Goal: Information Seeking & Learning: Learn about a topic

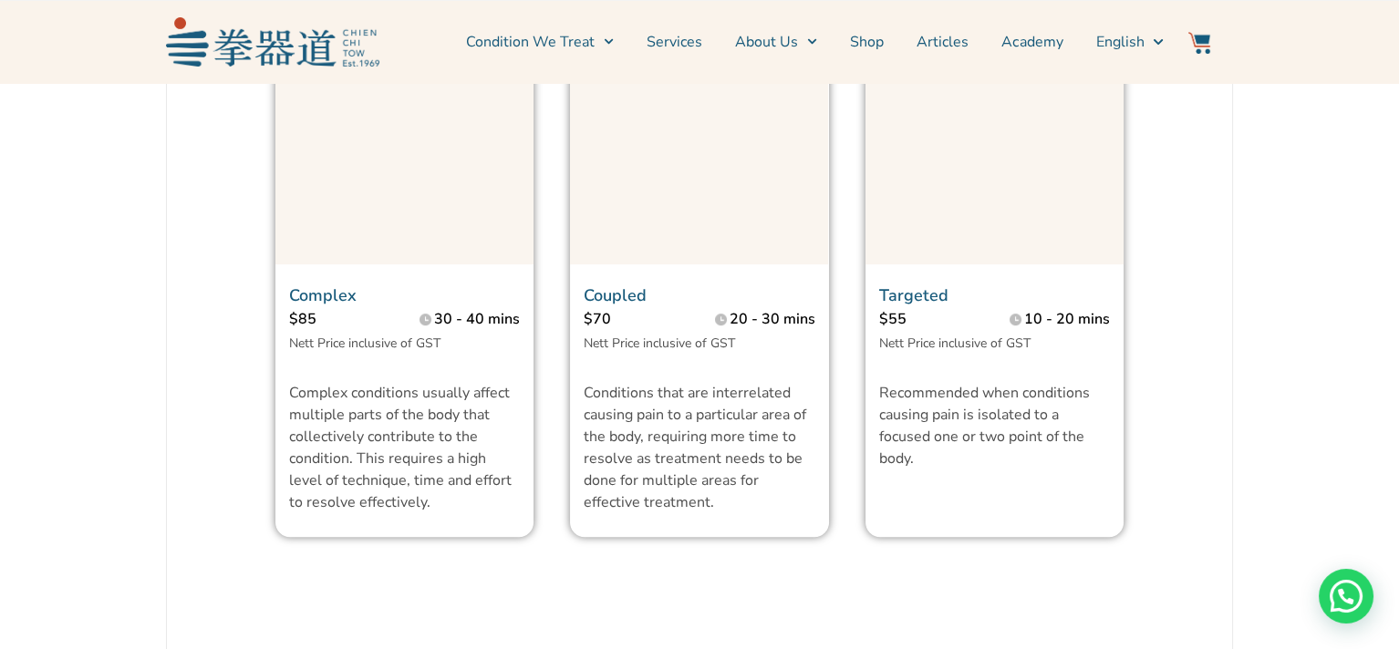
scroll to position [2097, 0]
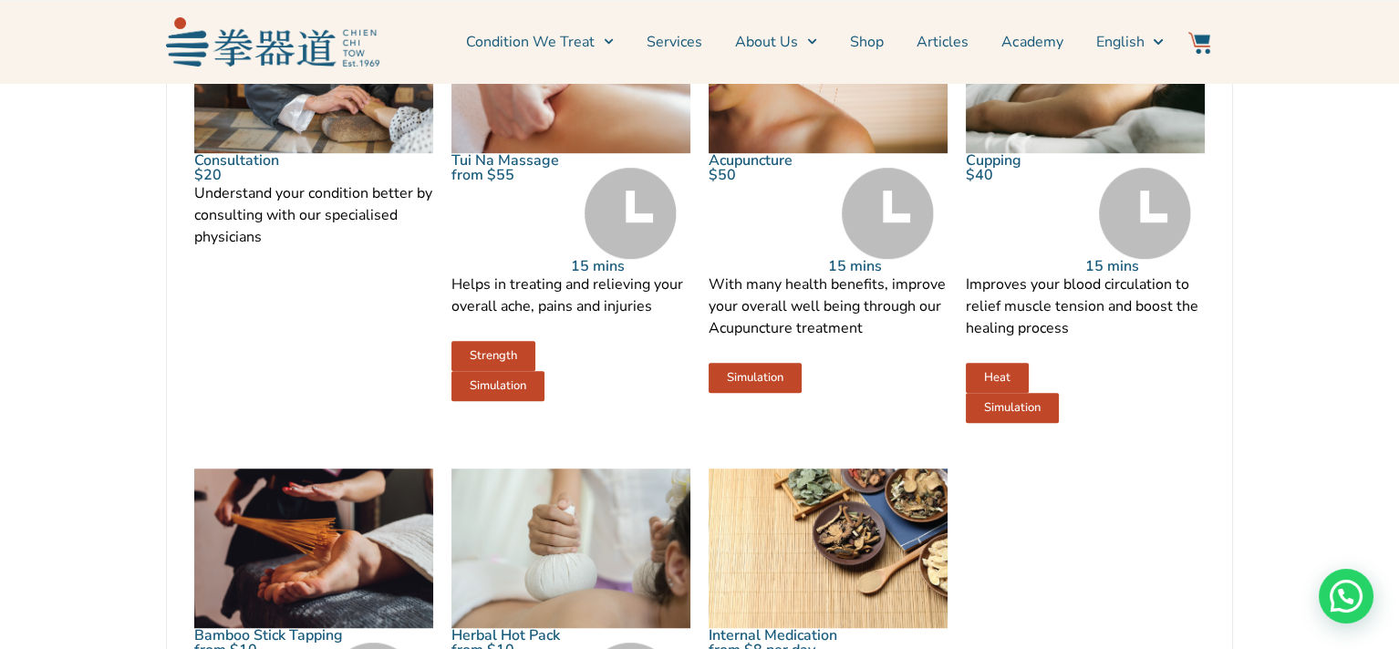
click at [691, 44] on link "Services" at bounding box center [674, 42] width 56 height 46
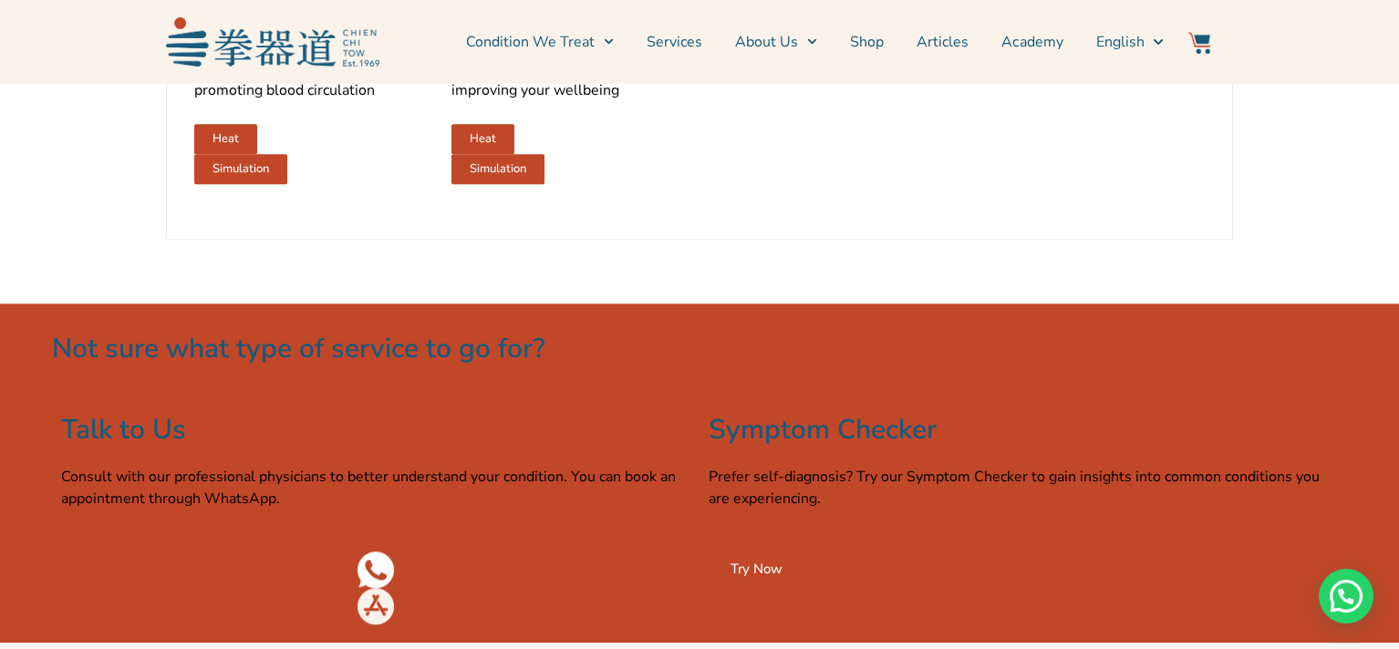
scroll to position [2462, 0]
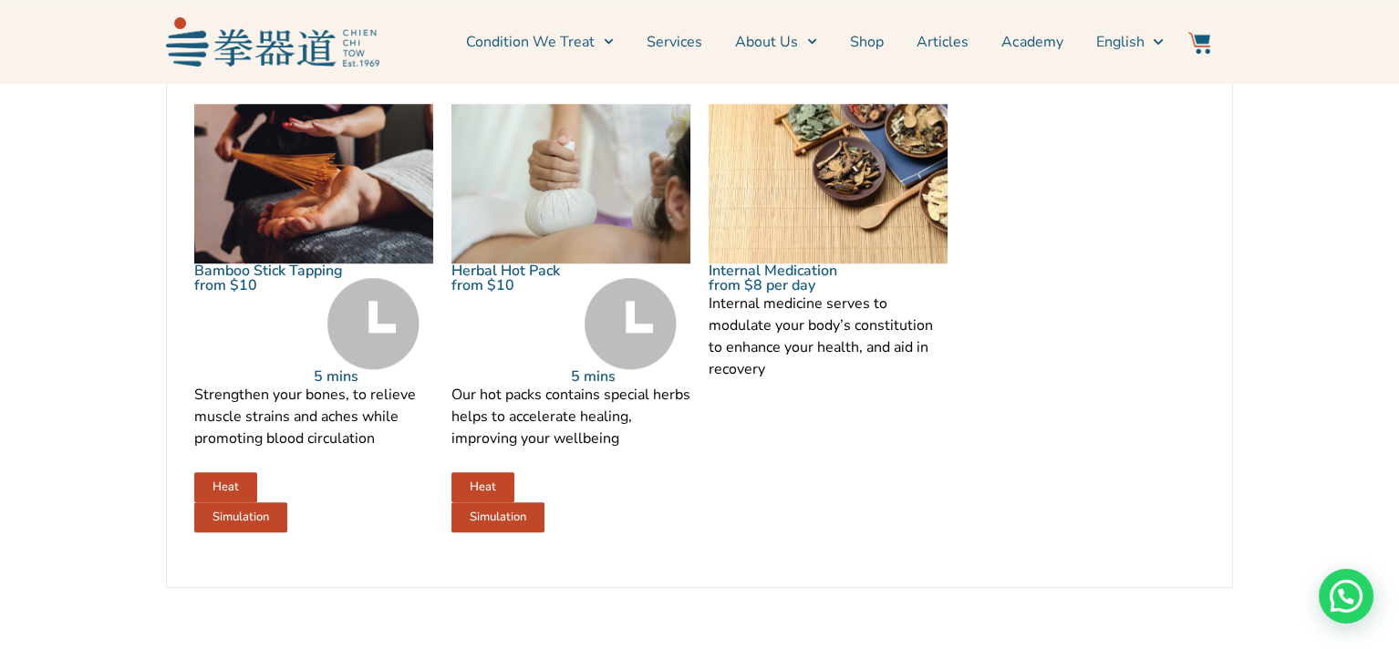
click at [677, 36] on link "Services" at bounding box center [674, 42] width 56 height 46
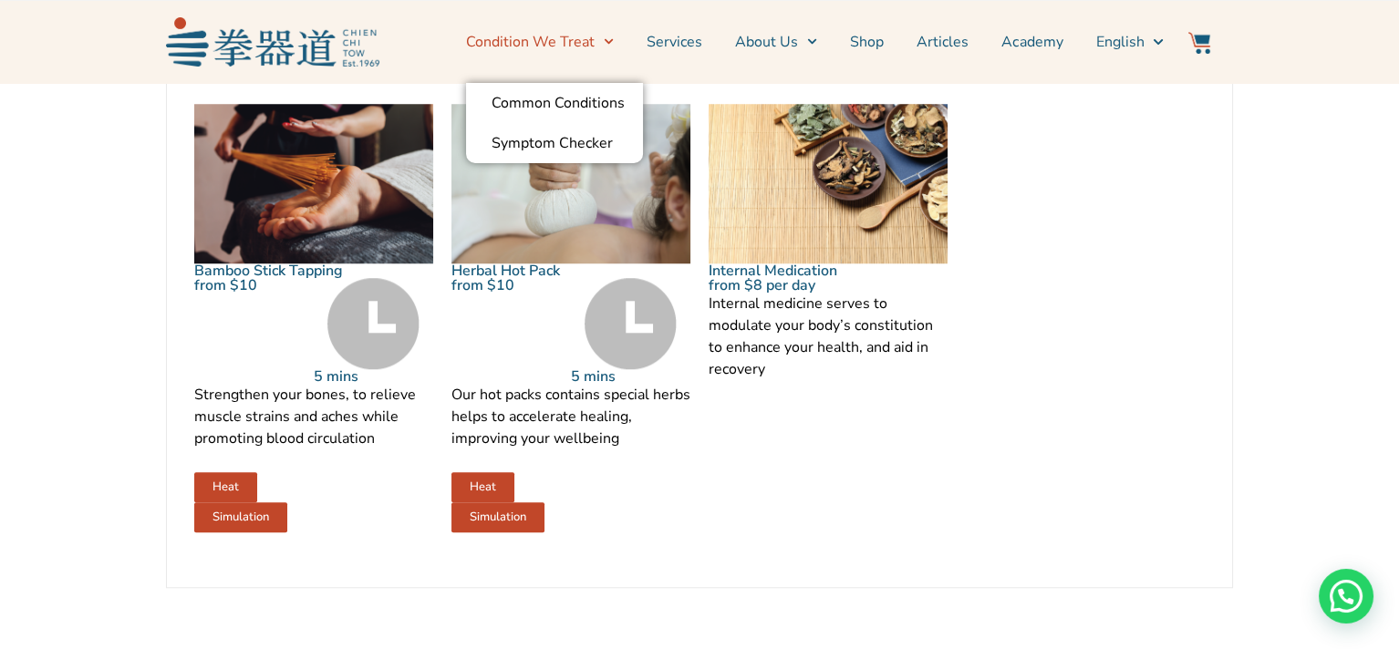
click at [593, 43] on link "Condition We Treat" at bounding box center [540, 42] width 148 height 46
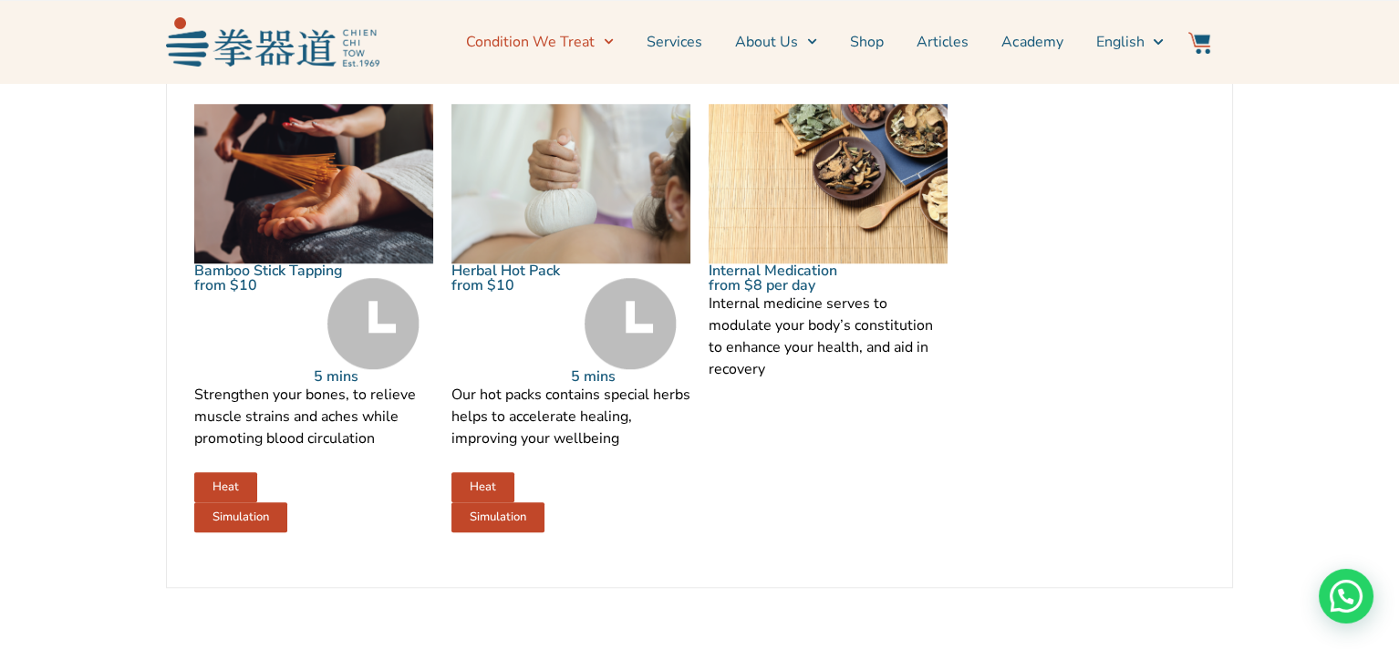
click at [593, 43] on link "Condition We Treat" at bounding box center [540, 42] width 148 height 46
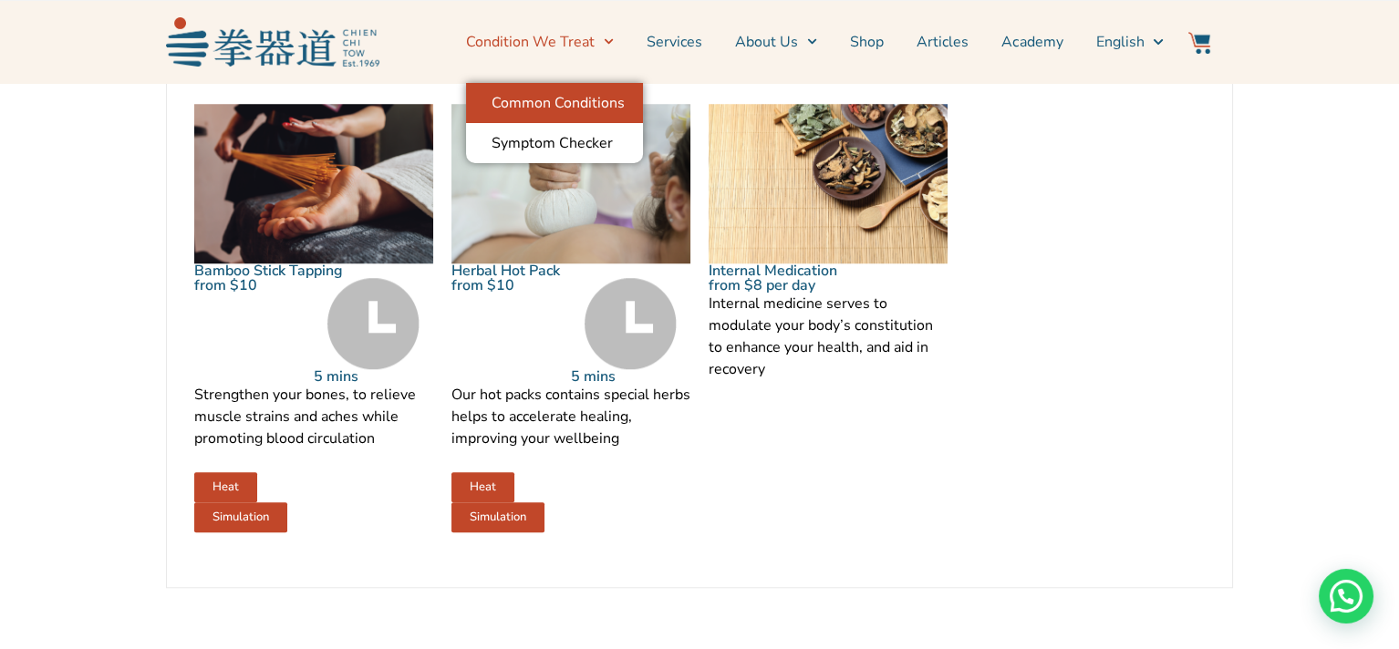
click at [581, 98] on link "Common Conditions" at bounding box center [554, 103] width 177 height 40
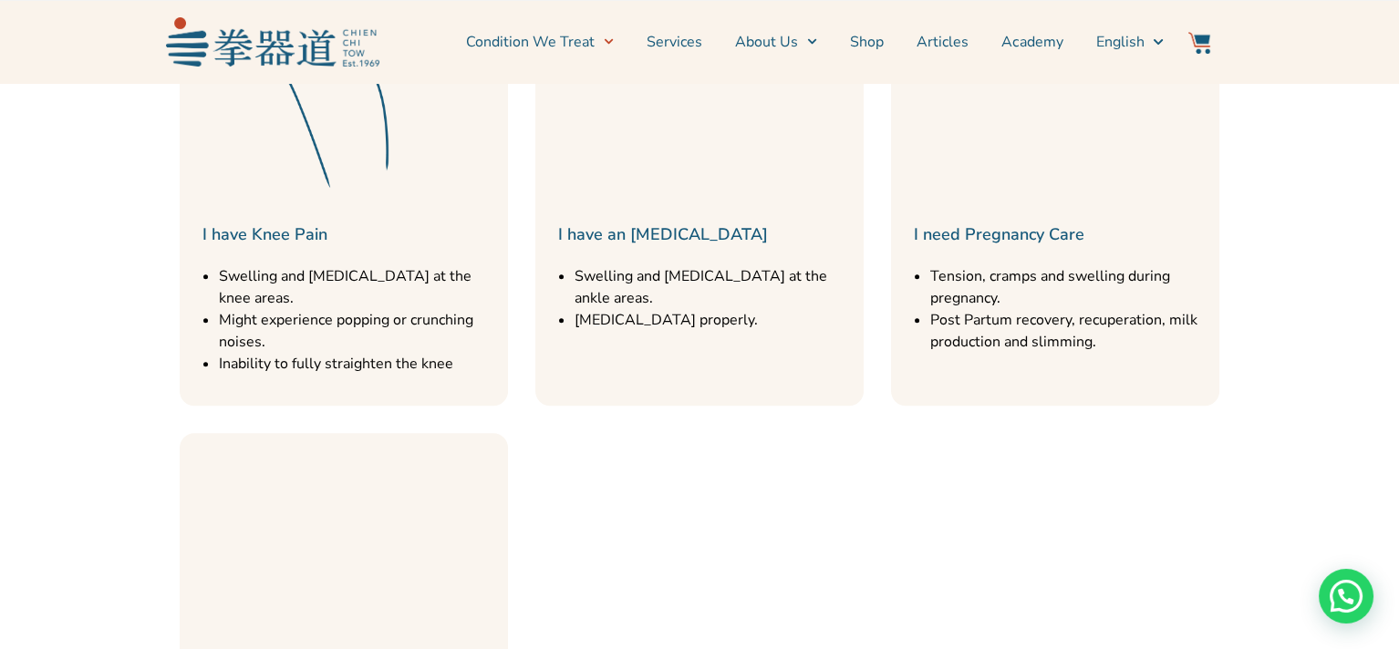
scroll to position [1459, 0]
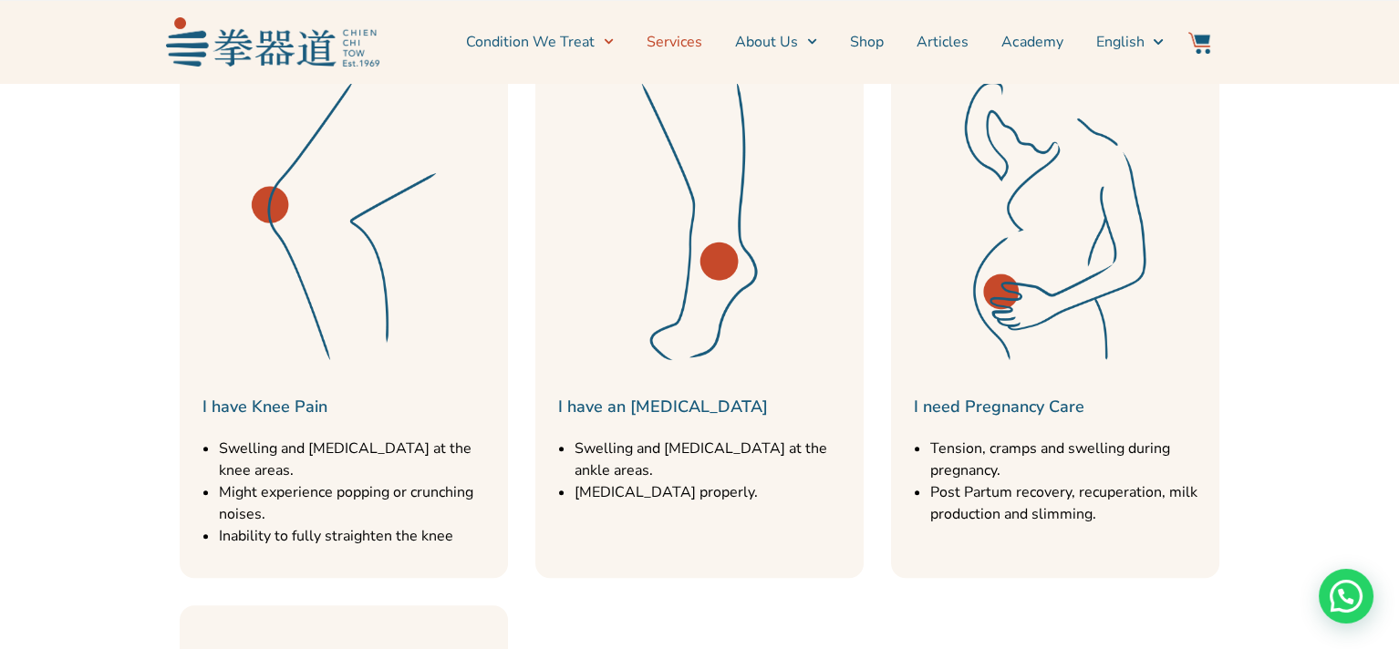
click at [688, 35] on link "Services" at bounding box center [674, 42] width 56 height 46
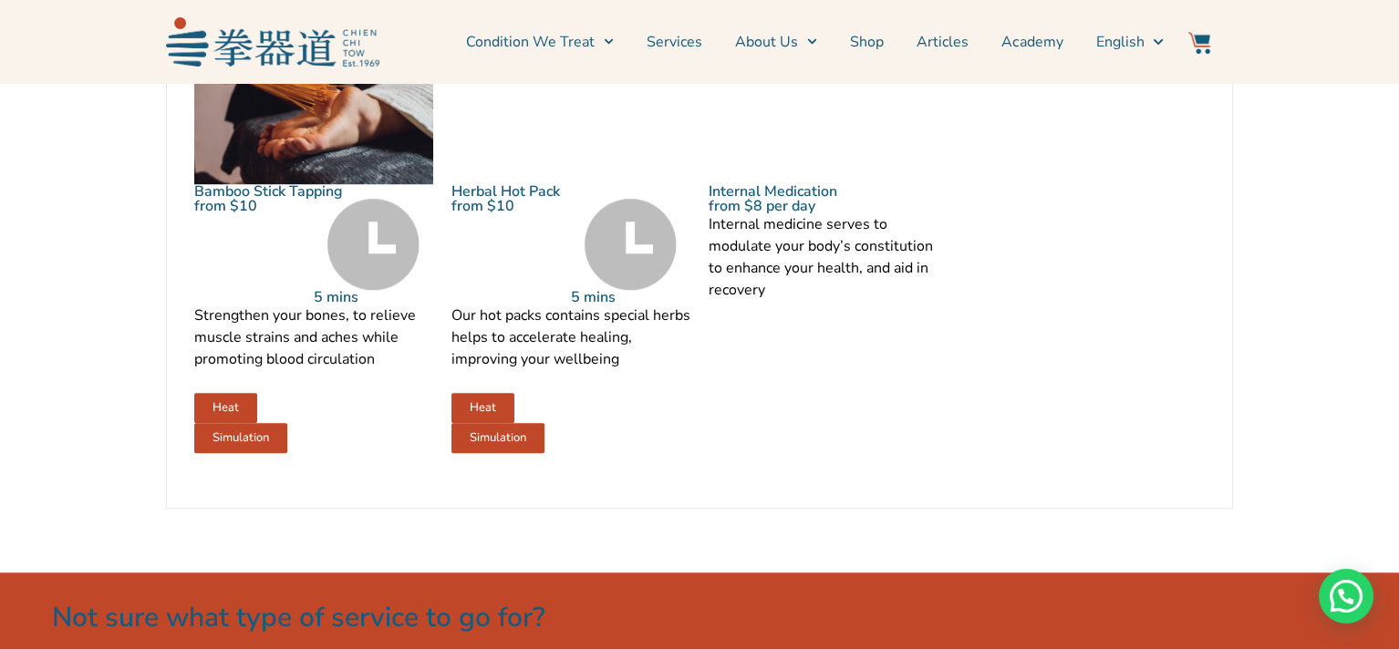
scroll to position [2553, 0]
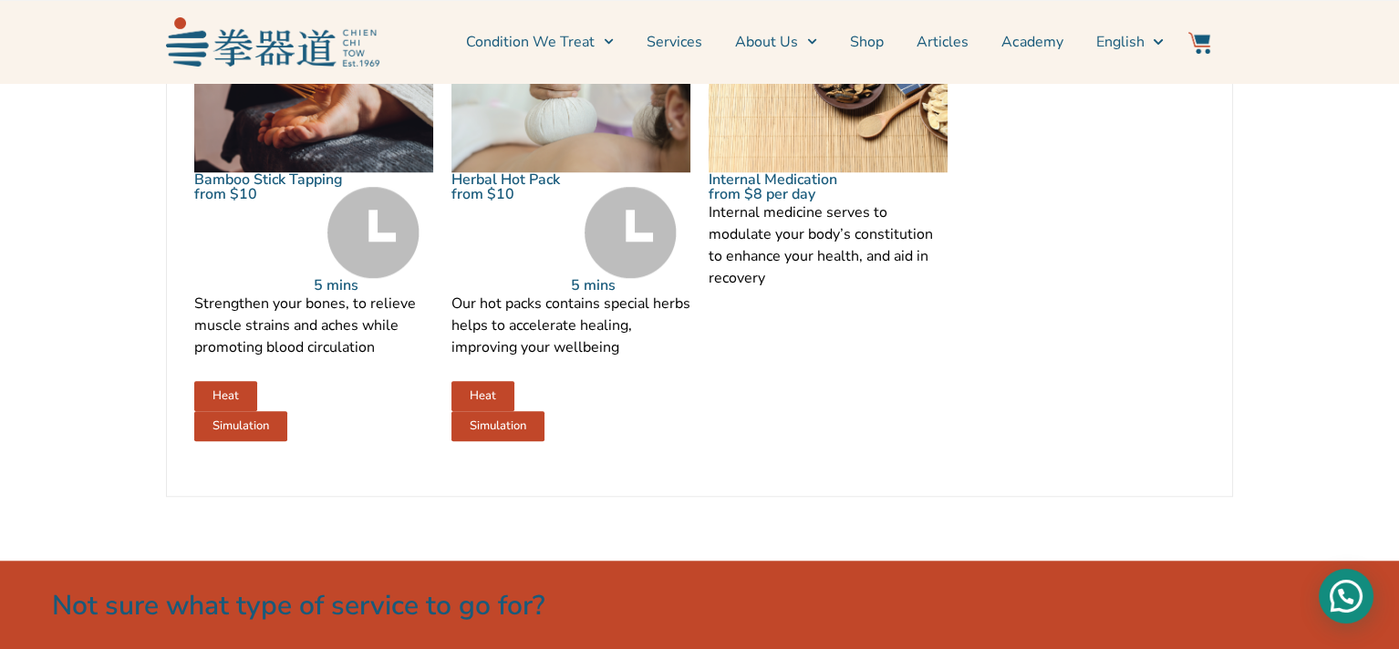
click at [1340, 588] on div "Need help?" at bounding box center [1346, 596] width 55 height 55
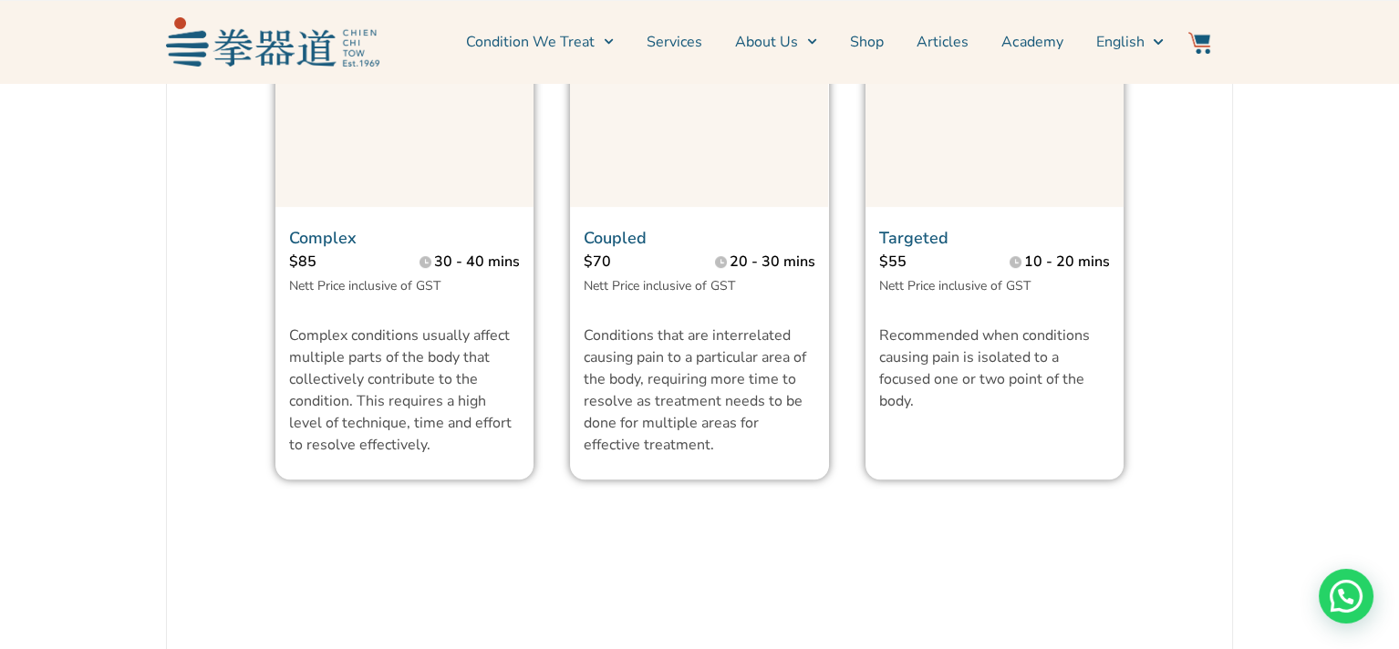
scroll to position [1824, 0]
